Goal: Task Accomplishment & Management: Manage account settings

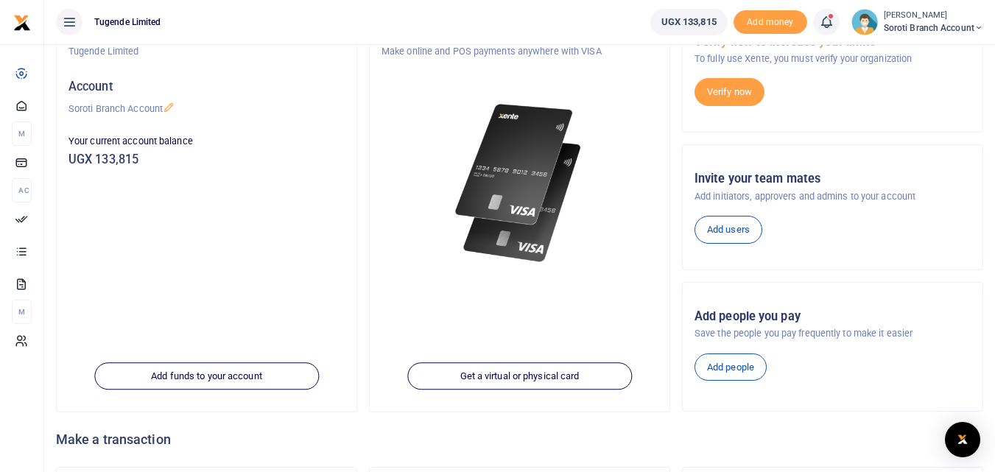
scroll to position [117, 0]
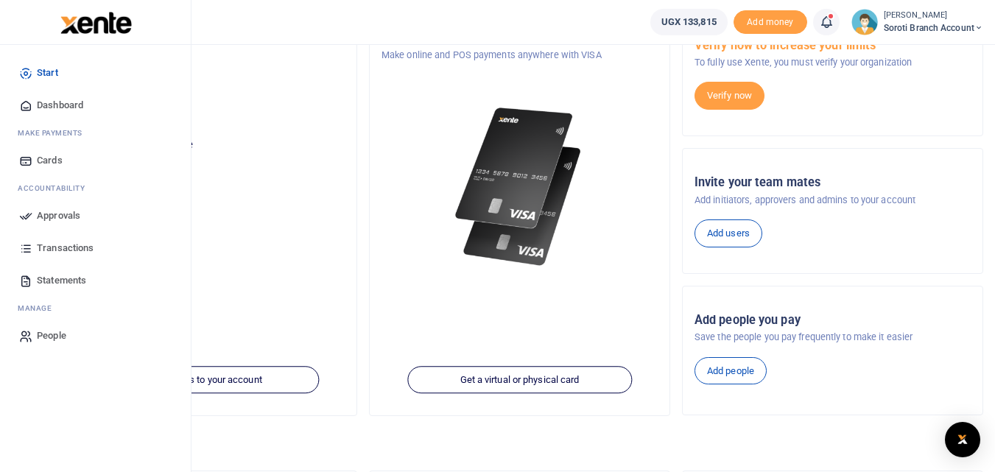
click at [47, 219] on span "Approvals" at bounding box center [58, 215] width 43 height 15
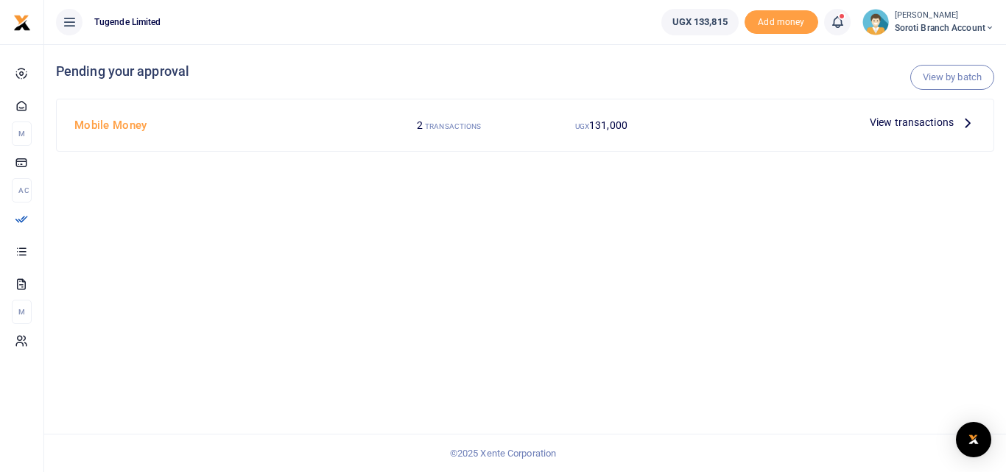
click at [902, 122] on span "View transactions" at bounding box center [912, 122] width 84 height 16
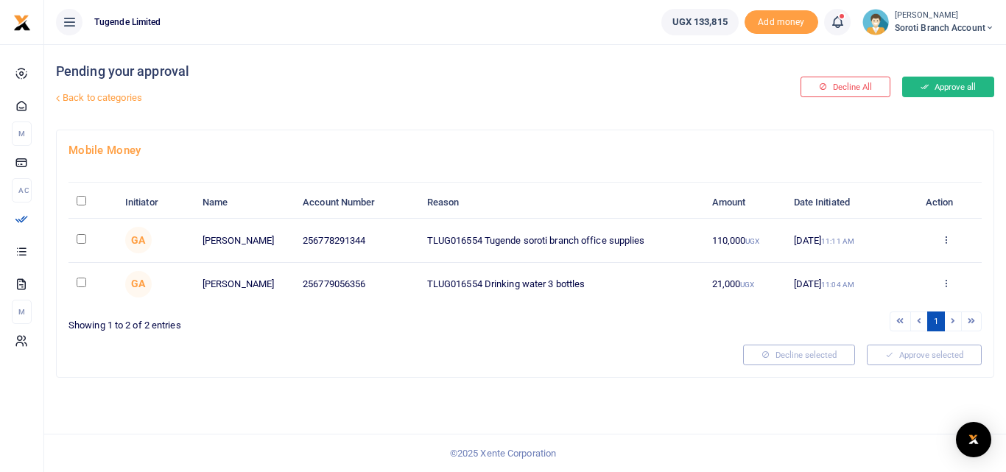
click at [947, 83] on button "Approve all" at bounding box center [948, 87] width 92 height 21
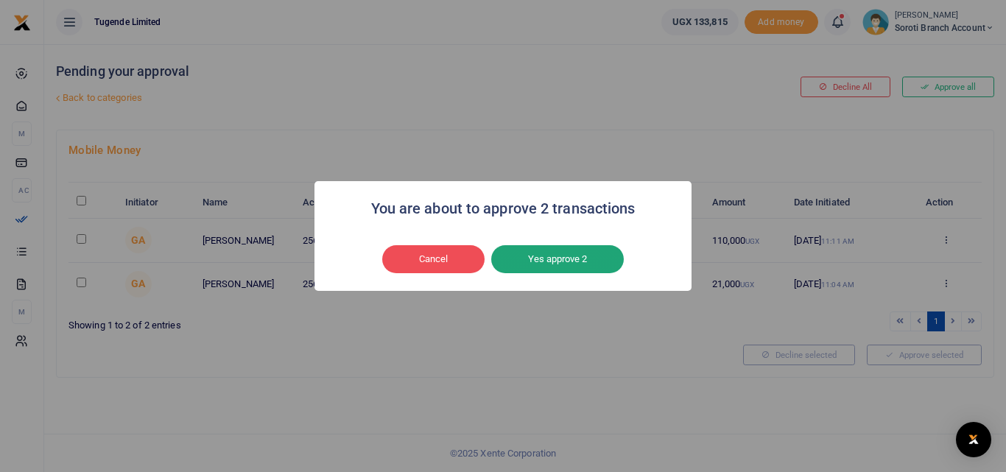
click at [555, 256] on button "Yes approve 2" at bounding box center [557, 259] width 133 height 28
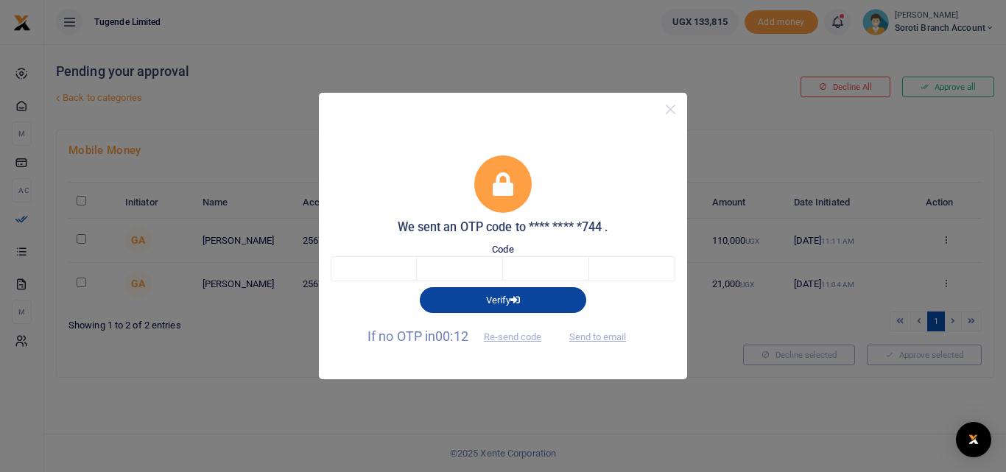
click at [500, 301] on button "Verify" at bounding box center [503, 299] width 167 height 25
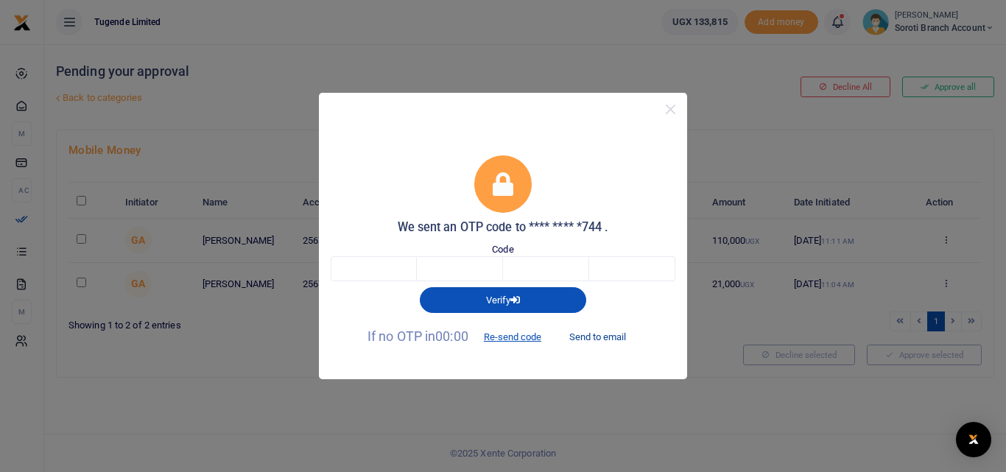
click at [584, 339] on button "Send to email" at bounding box center [598, 337] width 82 height 25
click at [361, 262] on input "text" at bounding box center [374, 268] width 86 height 25
type input "2"
type input "4"
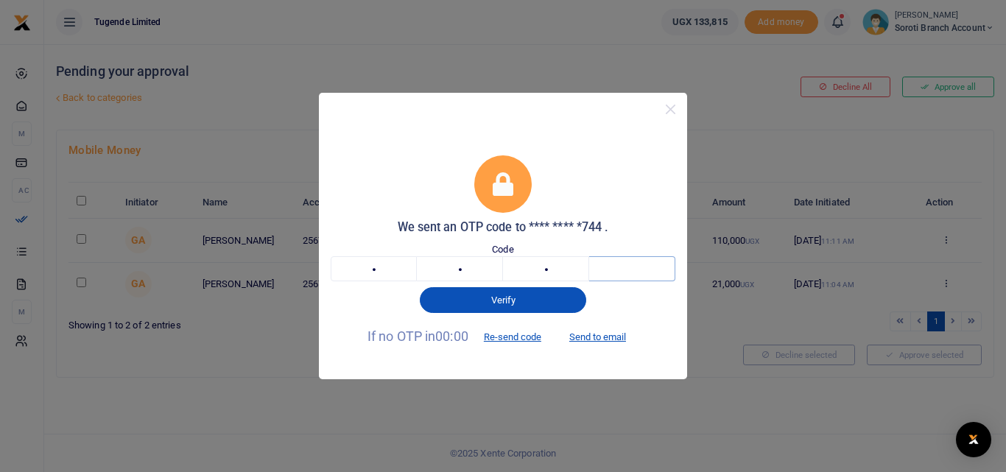
type input "8"
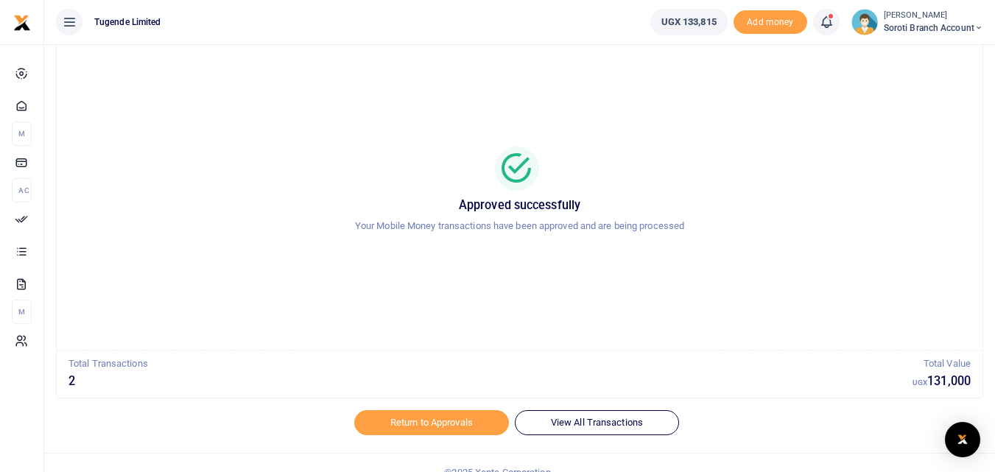
scroll to position [60, 0]
